Goal: Task Accomplishment & Management: Complete application form

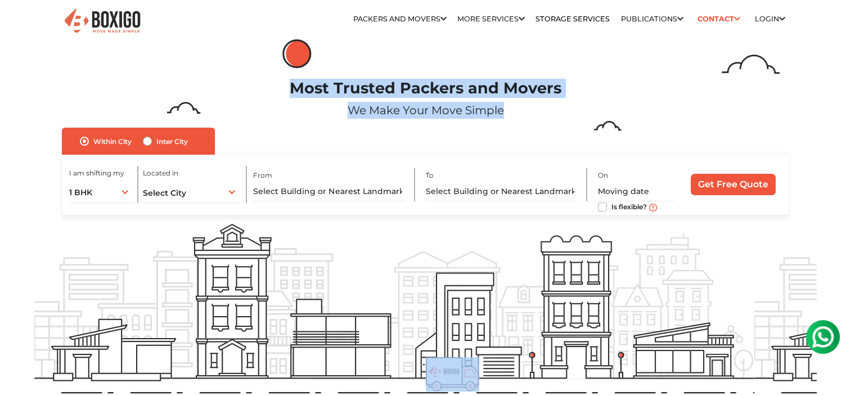
drag, startPoint x: 44, startPoint y: 128, endPoint x: 375, endPoint y: 243, distance: 349.5
click at [375, 243] on section "Most Trusted Packers and Movers We Make Your Move Simple no_url_set Within [GEO…" at bounding box center [425, 237] width 783 height 396
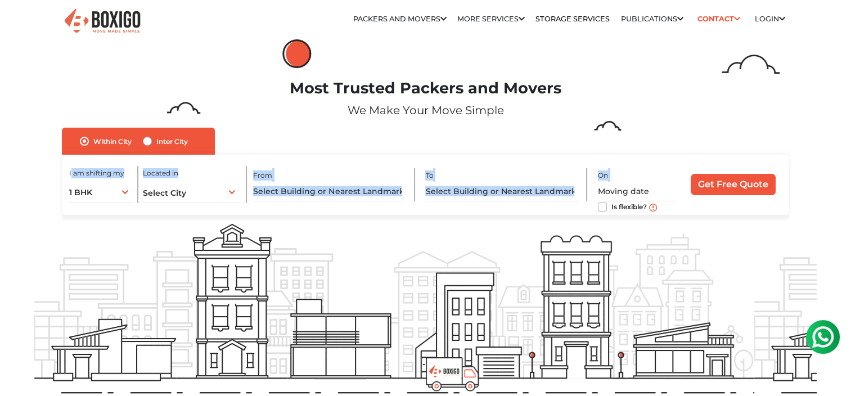
drag, startPoint x: 56, startPoint y: 167, endPoint x: 655, endPoint y: 192, distance: 598.9
click at [655, 192] on form "no_url_set Within [GEOGRAPHIC_DATA] Inter City I am shifting my 1 BHK 2 BHK 3 B…" at bounding box center [425, 171] width 783 height 87
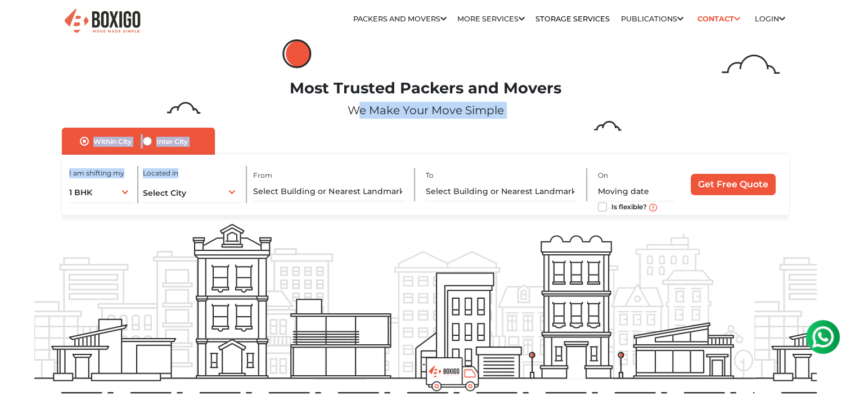
drag, startPoint x: 42, startPoint y: 114, endPoint x: 276, endPoint y: 169, distance: 240.4
click at [276, 169] on div "Most Trusted Packers and Movers We Make Your Move Simple no_url_set Within [GEO…" at bounding box center [426, 135] width 800 height 160
drag, startPoint x: 276, startPoint y: 169, endPoint x: 364, endPoint y: 146, distance: 91.3
click at [364, 146] on div "Within City Inter City I am shifting my 1 BHK 2 BHK 3 BHK 3 + BHK FEW ITEMS 1 B…" at bounding box center [426, 171] width 728 height 87
click at [292, 125] on div "Most Trusted Packers and Movers We Make Your Move Simple" at bounding box center [426, 103] width 800 height 49
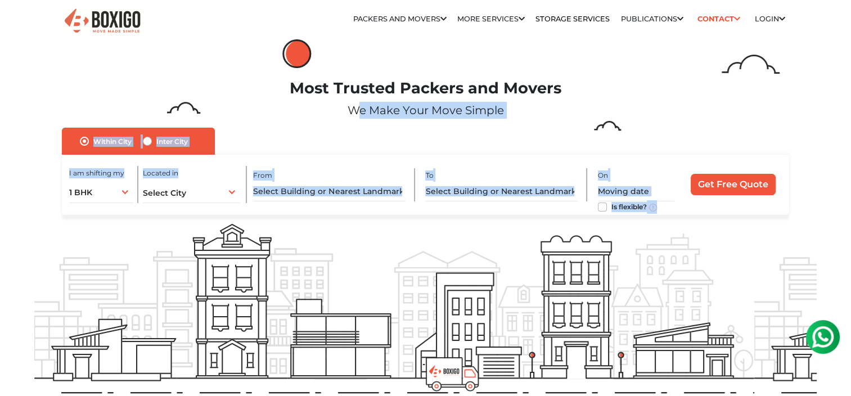
drag, startPoint x: 39, startPoint y: 119, endPoint x: 704, endPoint y: 172, distance: 667.4
click at [704, 172] on div "Most Trusted Packers and Movers We Make Your Move Simple no_url_set Within [GEO…" at bounding box center [426, 135] width 800 height 160
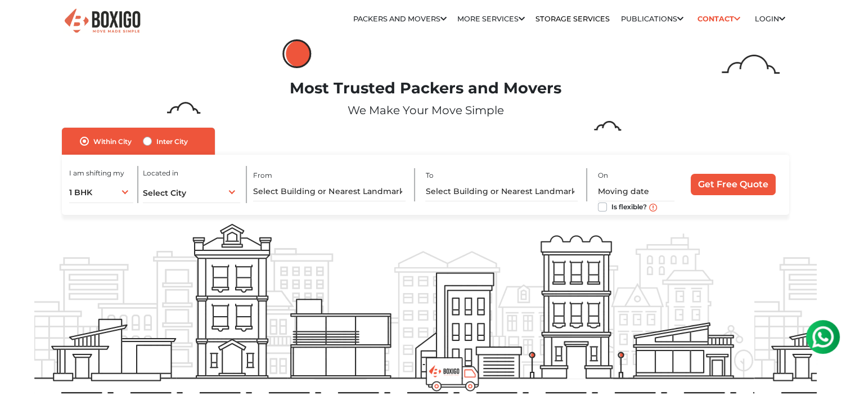
drag, startPoint x: 704, startPoint y: 172, endPoint x: 809, endPoint y: 182, distance: 105.1
click at [809, 182] on form "no_url_set Within [GEOGRAPHIC_DATA] Inter City I am shifting my 1 BHK 2 BHK 3 B…" at bounding box center [425, 171] width 783 height 87
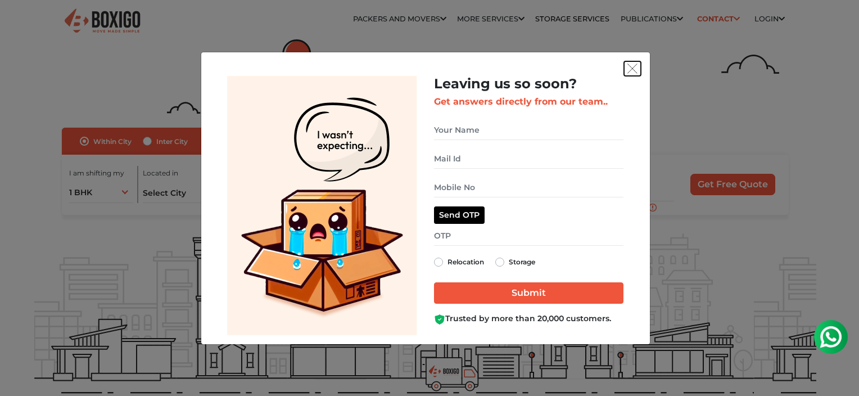
click at [638, 70] on button "get free quote dialog" at bounding box center [632, 68] width 17 height 15
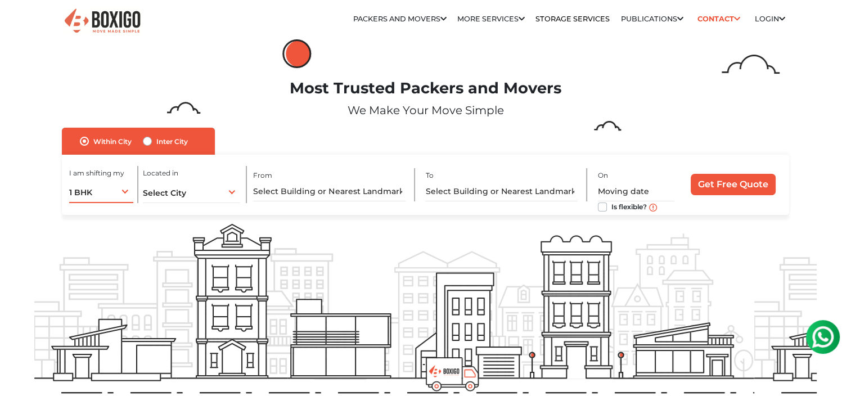
click at [128, 193] on div "1 BHK 1 BHK 2 BHK 3 BHK 3 + BHK FEW ITEMS" at bounding box center [101, 191] width 65 height 24
click at [232, 191] on div "Select City Select City [GEOGRAPHIC_DATA] [GEOGRAPHIC_DATA] [GEOGRAPHIC_DATA] […" at bounding box center [191, 191] width 97 height 24
click at [313, 189] on input "text" at bounding box center [329, 192] width 152 height 20
click at [452, 193] on input "text" at bounding box center [501, 192] width 152 height 20
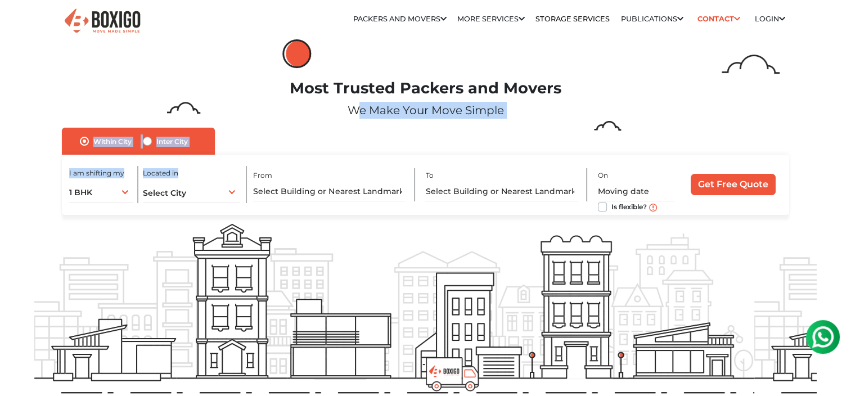
drag, startPoint x: 40, startPoint y: 117, endPoint x: 209, endPoint y: 200, distance: 187.9
click at [209, 200] on div "Most Trusted Packers and Movers We Make Your Move Simple no_url_set Within [GEO…" at bounding box center [426, 135] width 800 height 160
drag, startPoint x: 209, startPoint y: 200, endPoint x: 331, endPoint y: 139, distance: 135.8
click at [331, 139] on div "Within City Inter City I am shifting my 1 BHK 2 BHK 3 BHK 3 + BHK FEW ITEMS 1 B…" at bounding box center [426, 171] width 728 height 87
